Goal: Task Accomplishment & Management: Manage account settings

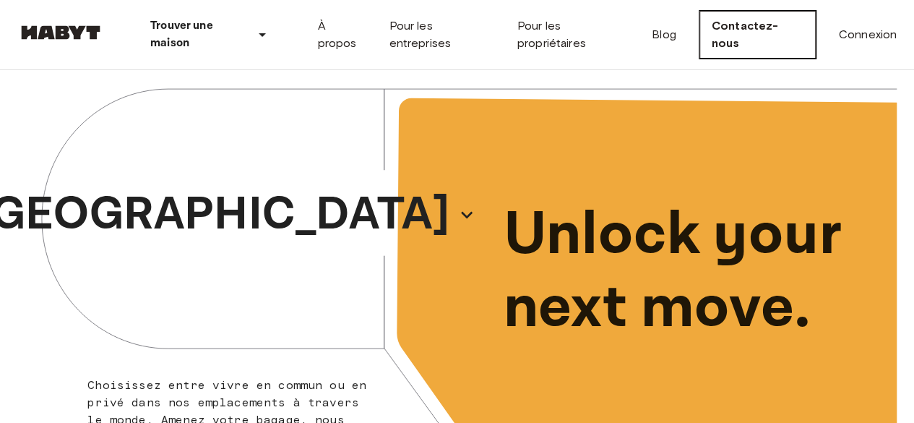
click at [800, 36] on link "Contactez-nous" at bounding box center [757, 35] width 116 height 48
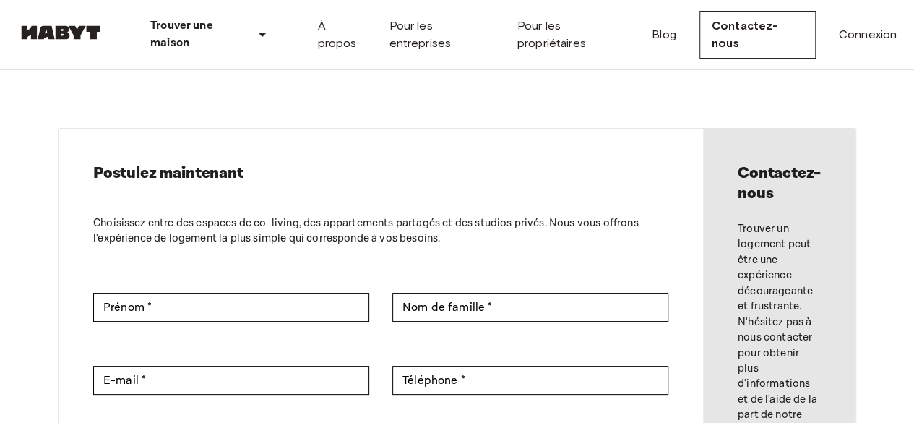
scroll to position [72, 0]
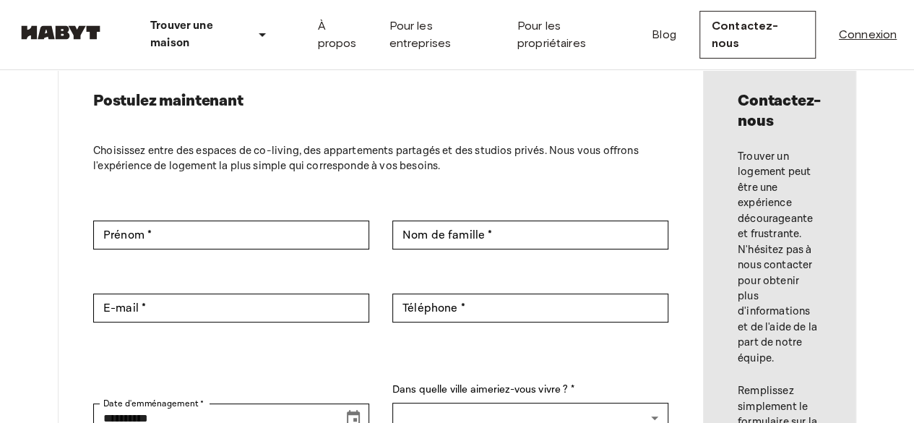
click at [868, 37] on link "Connexion" at bounding box center [868, 34] width 58 height 17
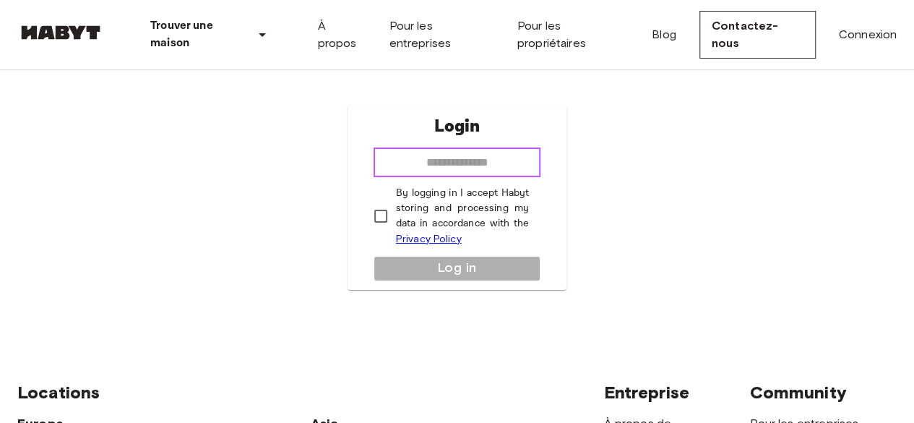
click at [428, 148] on input "email" at bounding box center [457, 162] width 168 height 29
type input "**********"
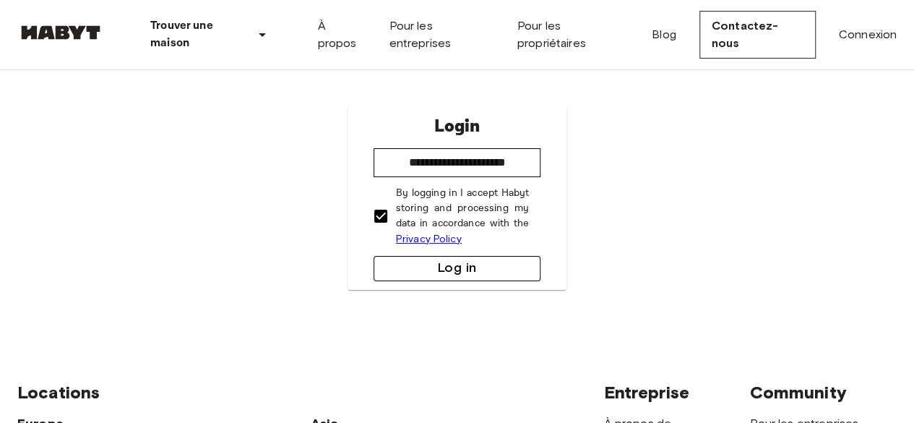
click at [422, 264] on button "Log in" at bounding box center [457, 268] width 168 height 25
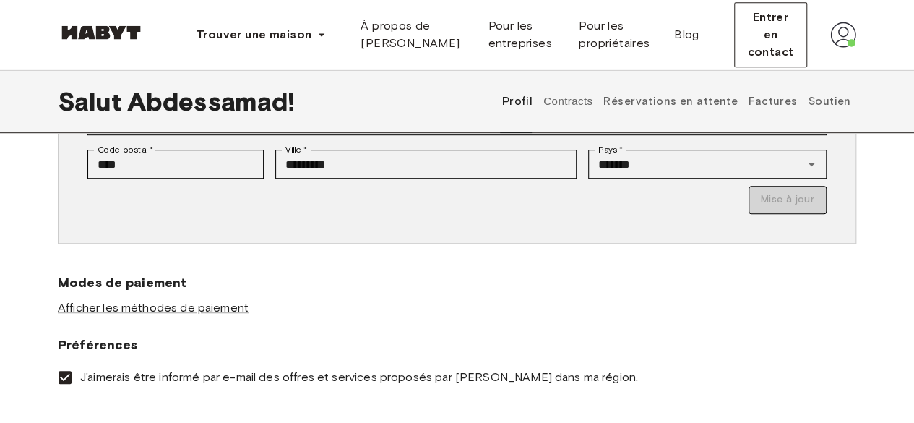
scroll to position [346, 0]
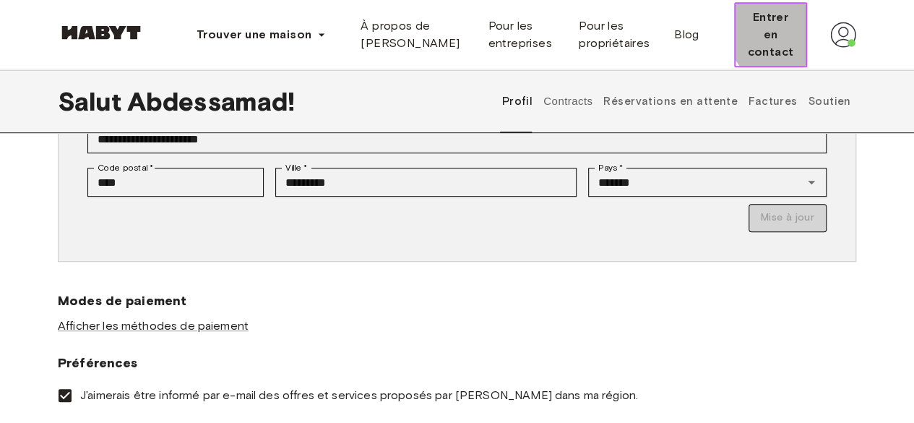
click at [774, 39] on font "Entrer en contact" at bounding box center [770, 34] width 46 height 48
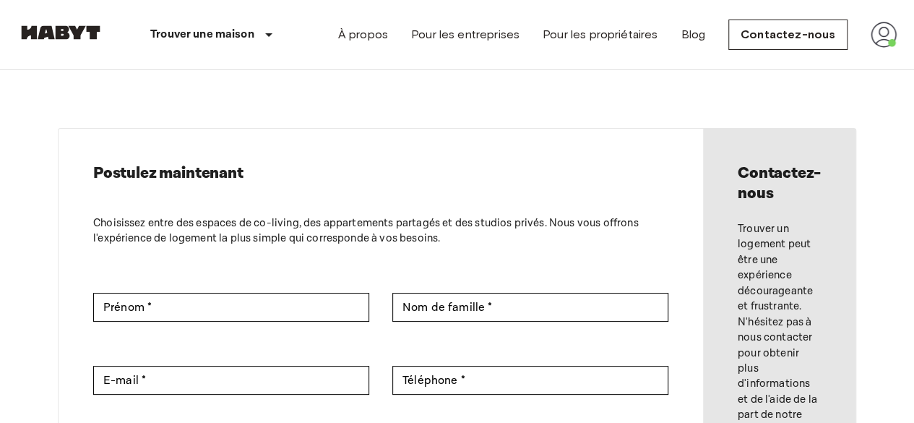
click at [878, 37] on img at bounding box center [883, 35] width 26 height 26
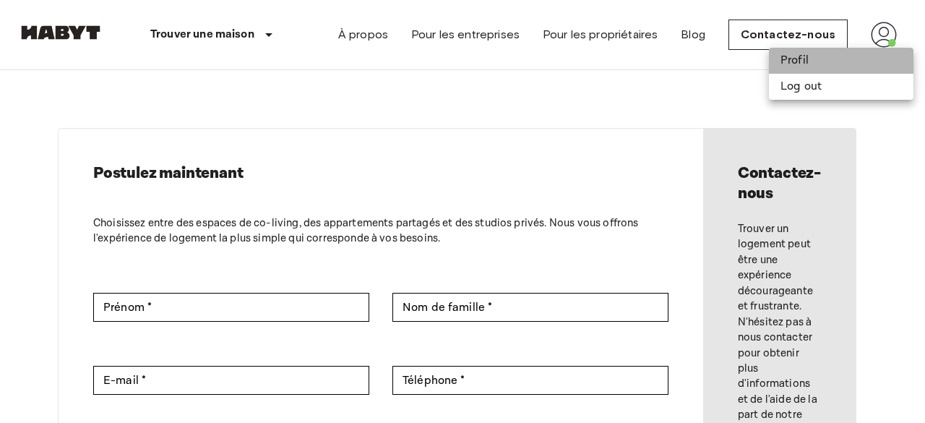
click at [818, 57] on li "Profil" at bounding box center [841, 61] width 144 height 26
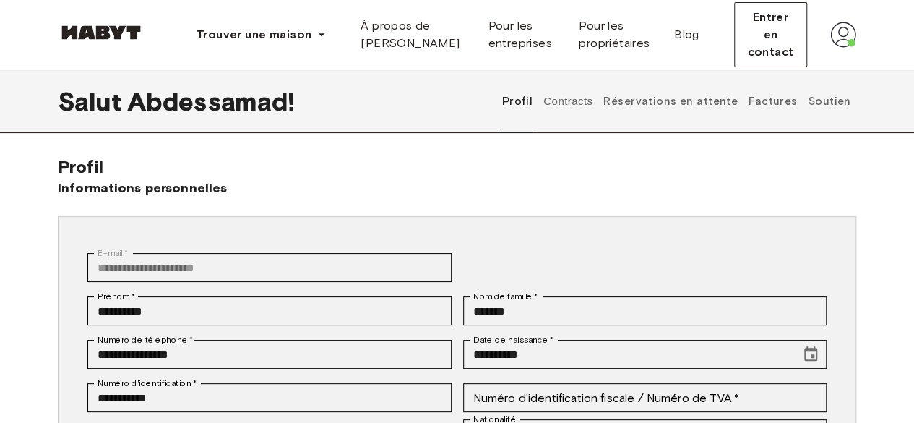
click at [834, 96] on font "Soutien" at bounding box center [829, 101] width 43 height 13
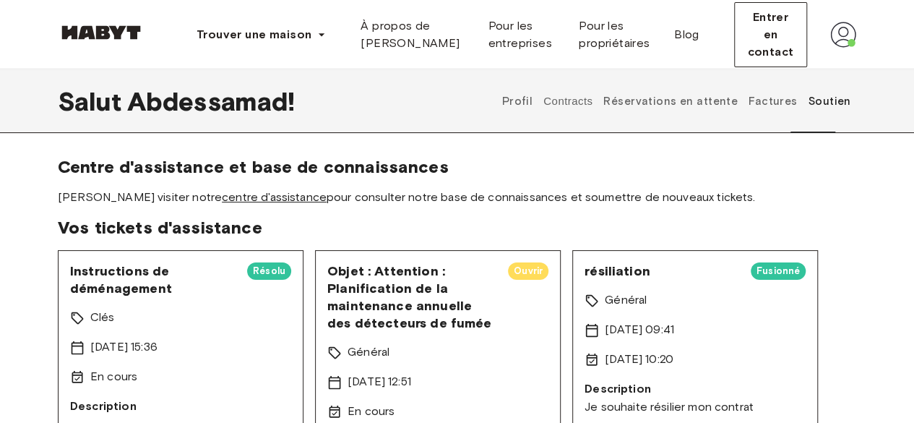
click at [222, 194] on font "centre d'assistance" at bounding box center [274, 197] width 105 height 14
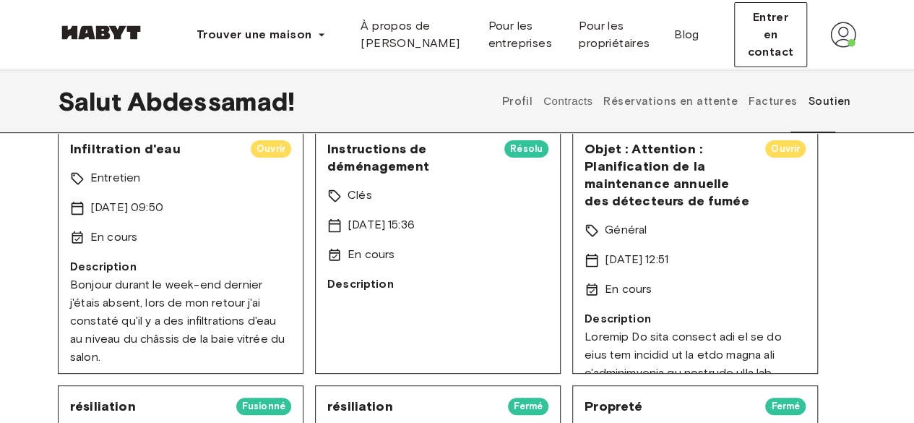
scroll to position [144, 0]
